Goal: Find contact information: Find contact information

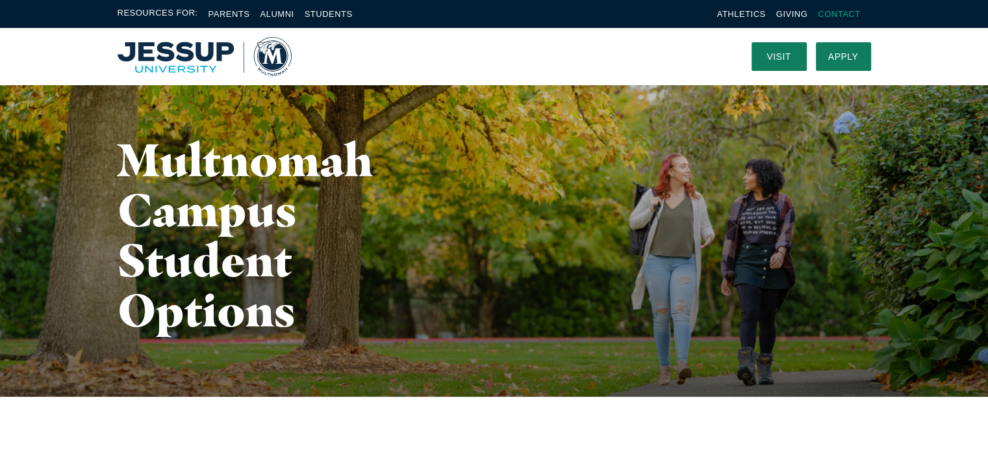
click at [823, 13] on link "Contact" at bounding box center [839, 14] width 42 height 10
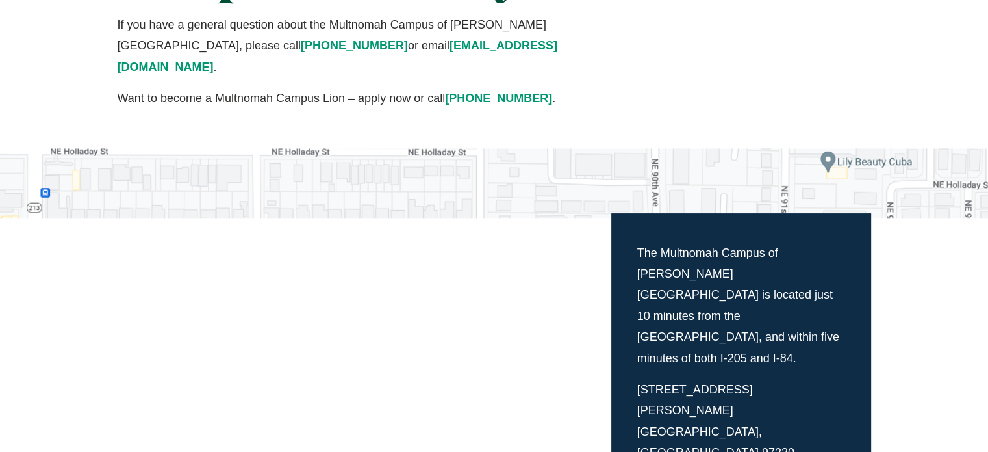
scroll to position [195, 0]
